Goal: Information Seeking & Learning: Learn about a topic

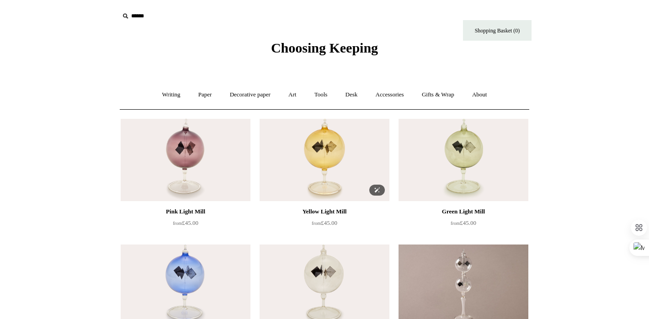
click at [328, 143] on img at bounding box center [325, 160] width 130 height 82
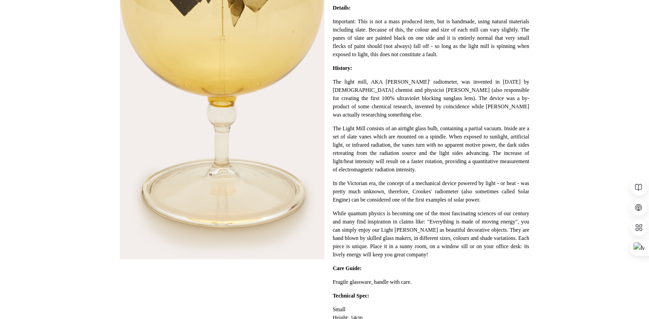
scroll to position [433, 0]
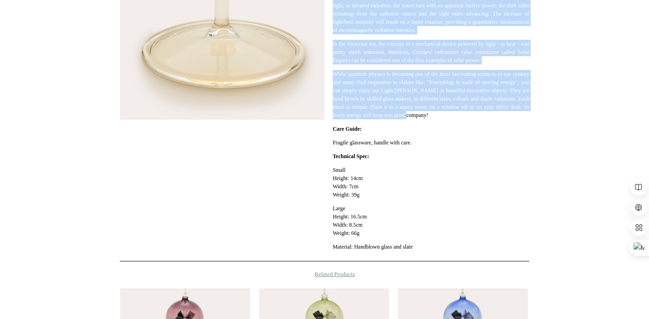
drag, startPoint x: 333, startPoint y: 162, endPoint x: 565, endPoint y: 130, distance: 234.5
click at [565, 130] on html "Menu Choosing Keeping * Shipping Information Shopping Basket (0) * ⤺ + +" at bounding box center [324, 60] width 649 height 986
copy div "The light mill consists of an airtight glass bulb containing a partial vacuum. …"
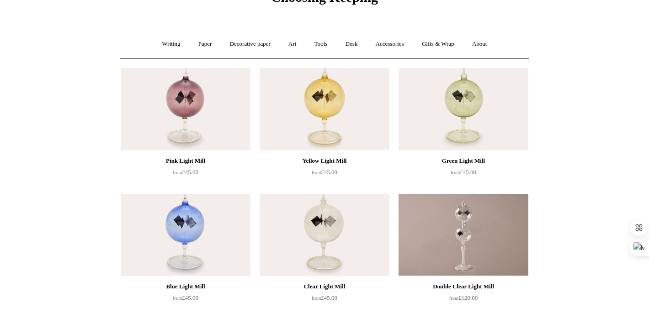
scroll to position [52, 0]
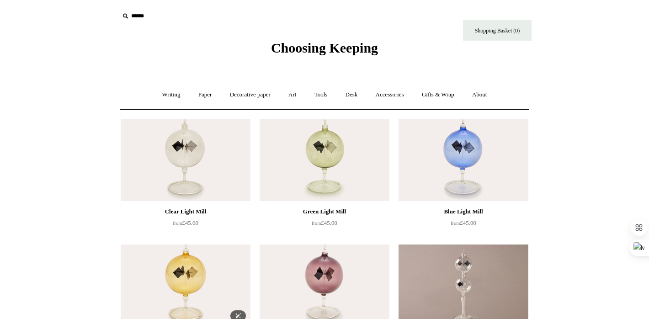
click at [184, 259] on img at bounding box center [186, 286] width 130 height 82
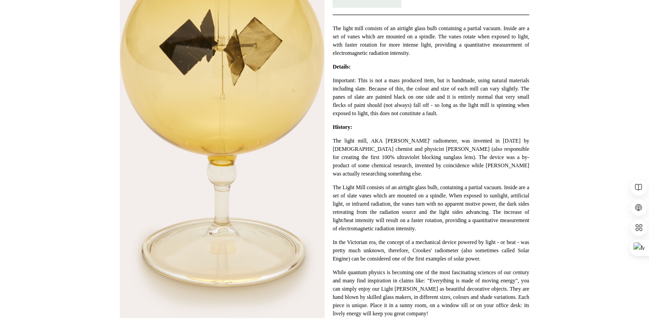
scroll to position [334, 0]
